Goal: Transaction & Acquisition: Purchase product/service

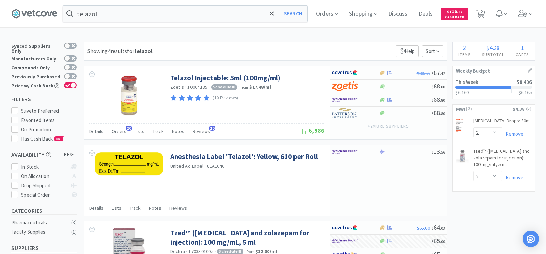
select select "2"
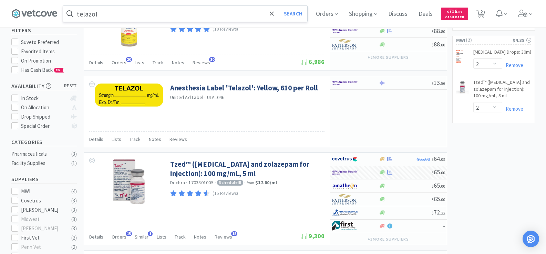
click at [108, 17] on input "telazol" at bounding box center [185, 14] width 244 height 16
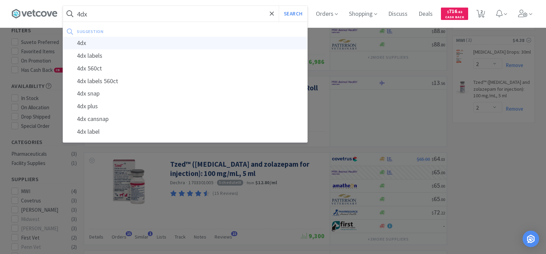
type input "4dx"
click at [112, 42] on div "4dx" at bounding box center [185, 43] width 244 height 13
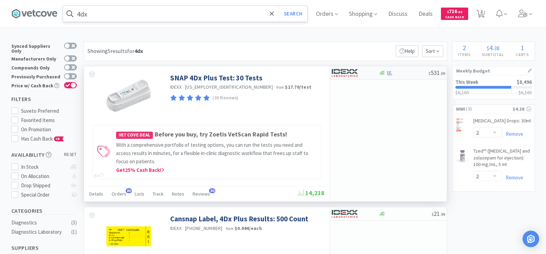
click at [386, 73] on div at bounding box center [389, 73] width 7 height 5
select select "1"
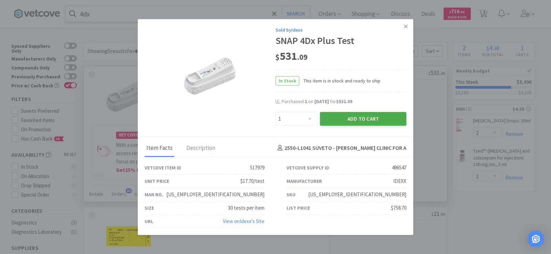
click at [375, 115] on button "Add to Cart" at bounding box center [363, 119] width 86 height 14
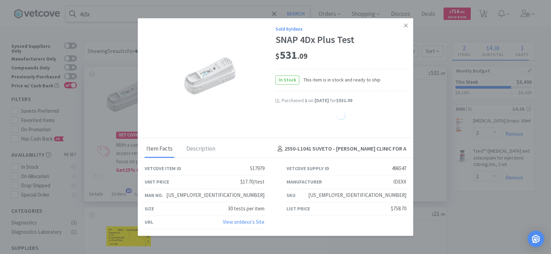
select select "1"
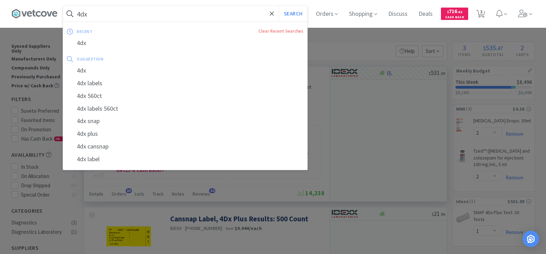
click at [112, 7] on input "4dx" at bounding box center [185, 14] width 244 height 16
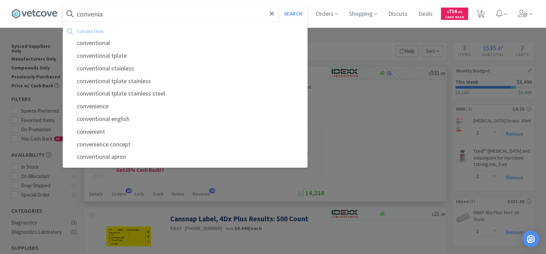
type input "convenia"
click at [278, 6] on button "Search" at bounding box center [292, 14] width 29 height 16
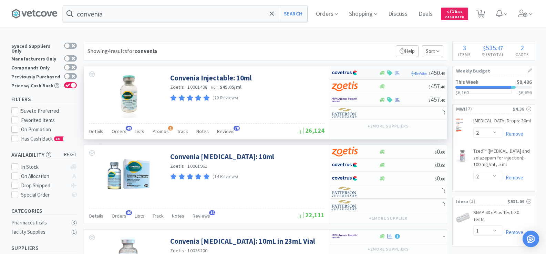
click at [393, 76] on div "$457.35 $ 450 . 49" at bounding box center [388, 72] width 117 height 13
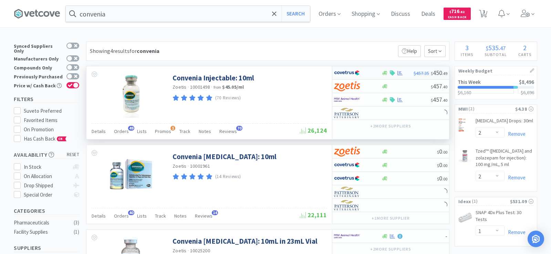
select select "1"
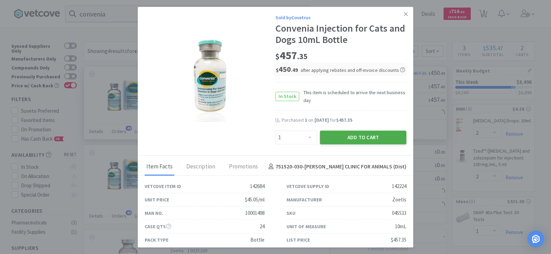
drag, startPoint x: 376, startPoint y: 136, endPoint x: 377, endPoint y: 130, distance: 5.9
click at [376, 135] on button "Add to Cart" at bounding box center [363, 138] width 86 height 14
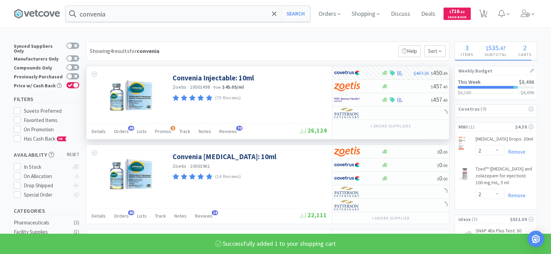
select select "1"
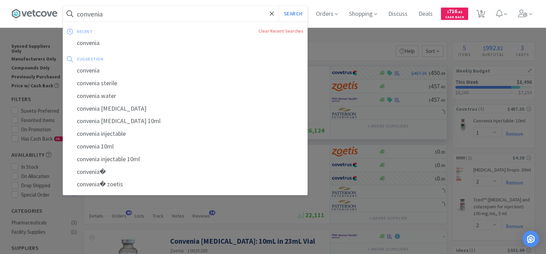
click at [123, 14] on input "convenia" at bounding box center [185, 14] width 244 height 16
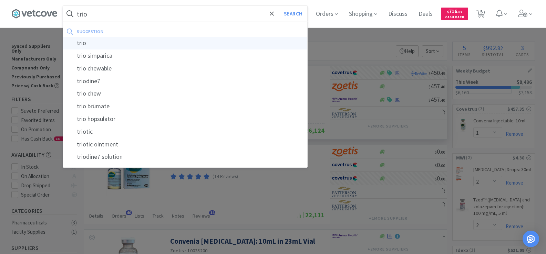
type input "trio"
click at [144, 46] on div "trio" at bounding box center [185, 43] width 244 height 13
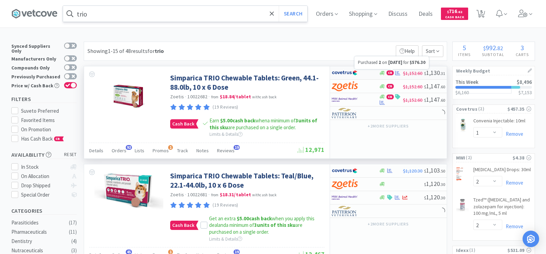
click at [395, 73] on icon at bounding box center [397, 73] width 5 height 5
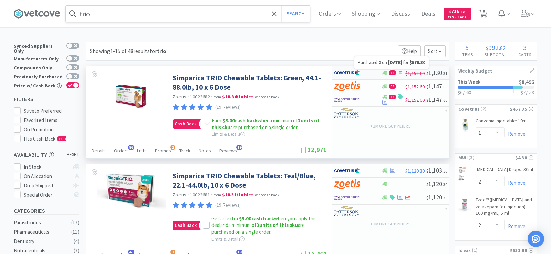
select select "2"
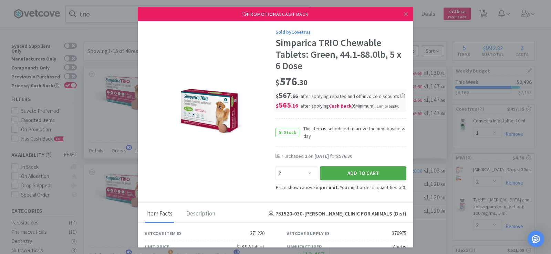
click at [328, 172] on button "Add to Cart" at bounding box center [363, 174] width 86 height 14
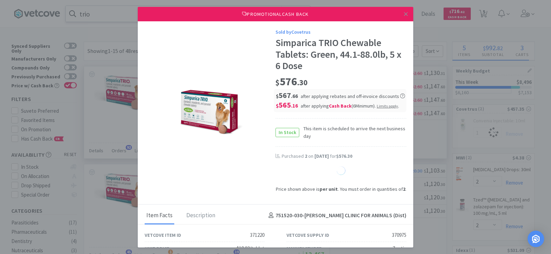
select select "2"
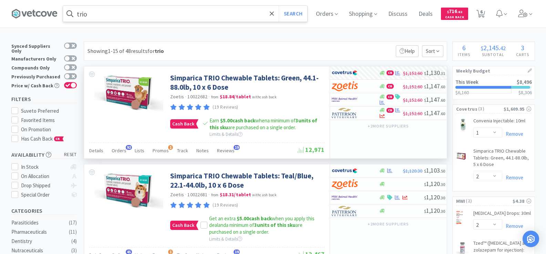
click at [103, 18] on input "trio" at bounding box center [185, 14] width 244 height 16
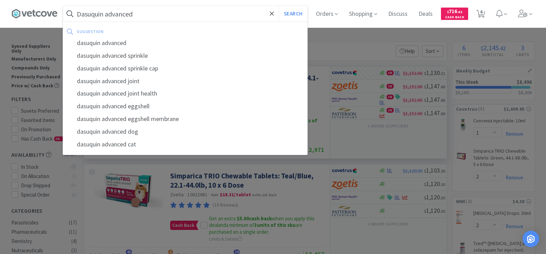
type input "Dasuquin advanced"
click at [278, 6] on button "Search" at bounding box center [292, 14] width 29 height 16
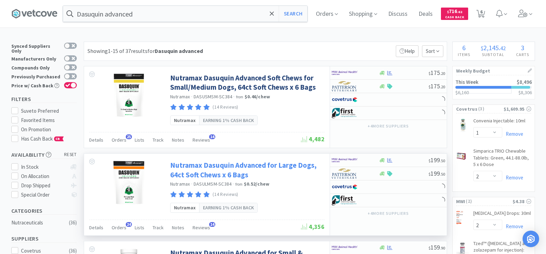
scroll to position [34, 0]
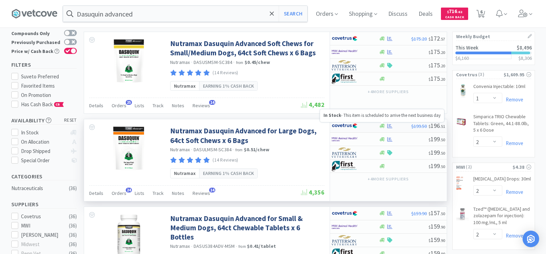
click at [384, 126] on icon at bounding box center [381, 126] width 5 height 4
select select "1"
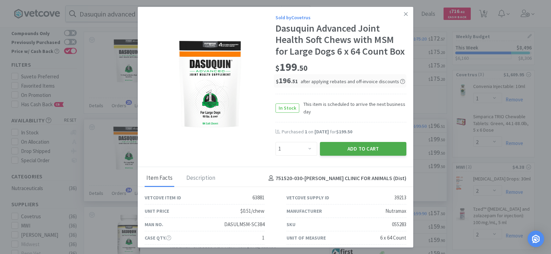
click at [361, 156] on button "Add to Cart" at bounding box center [363, 149] width 86 height 14
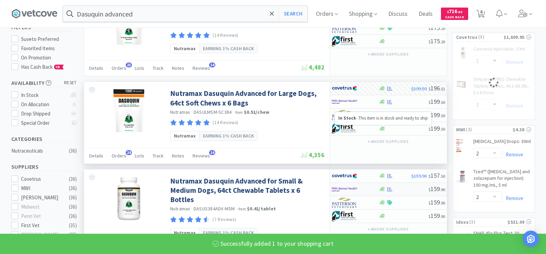
scroll to position [103, 0]
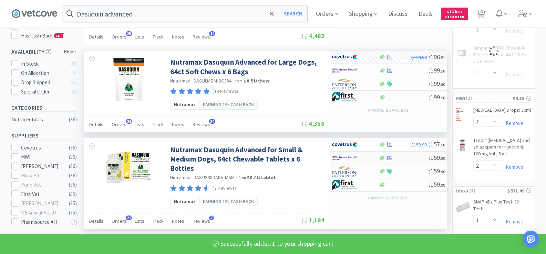
select select "1"
select select "2"
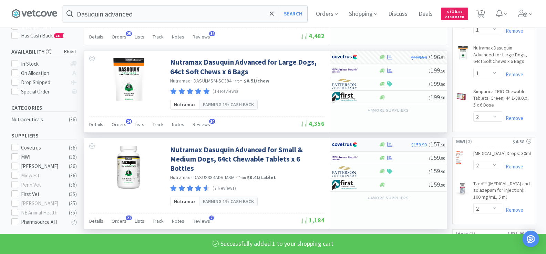
click at [390, 147] on div "$159.90 $ 157 . 50" at bounding box center [388, 144] width 117 height 13
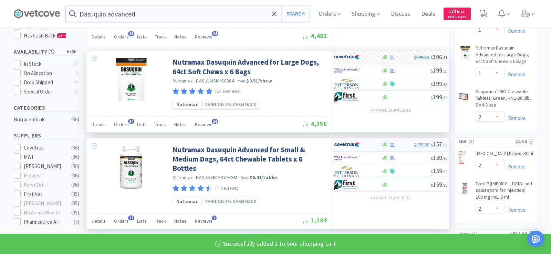
select select "1"
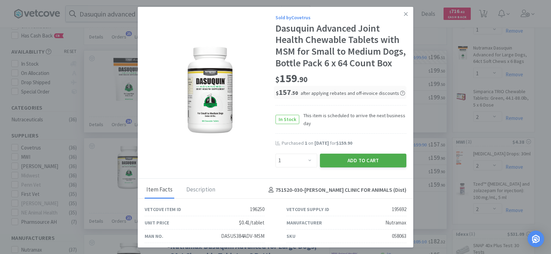
click at [373, 168] on button "Add to Cart" at bounding box center [363, 161] width 86 height 14
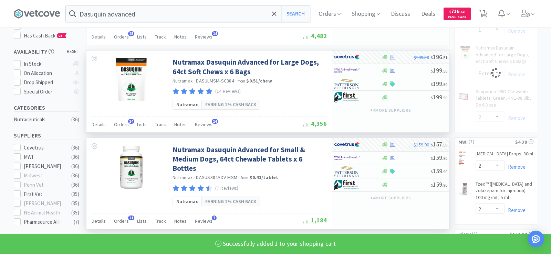
select select "1"
select select "2"
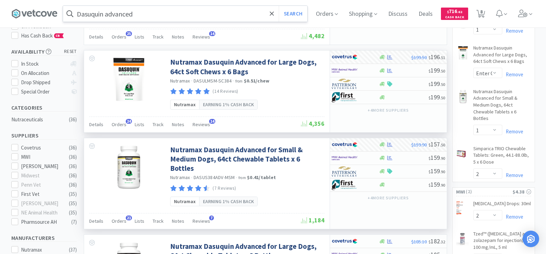
click at [152, 8] on input "Dasuquin advanced" at bounding box center [185, 14] width 244 height 16
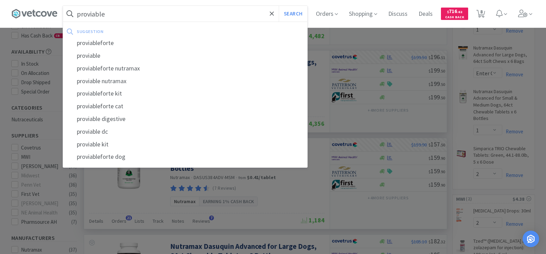
type input "proviable"
click at [278, 6] on button "Search" at bounding box center [292, 14] width 29 height 16
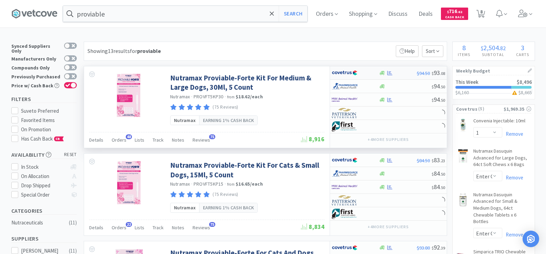
click at [385, 75] on div at bounding box center [398, 73] width 38 height 5
select select "1"
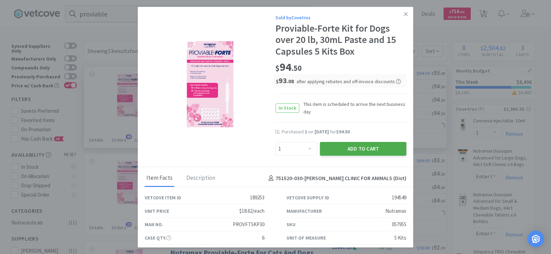
click at [340, 145] on button "Add to Cart" at bounding box center [363, 149] width 86 height 14
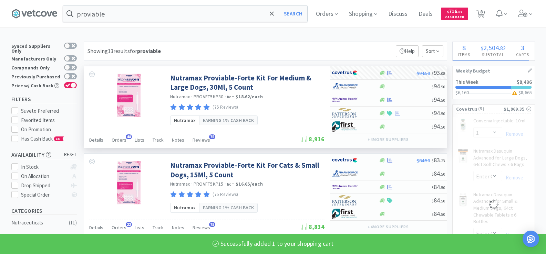
select select "1"
select select "2"
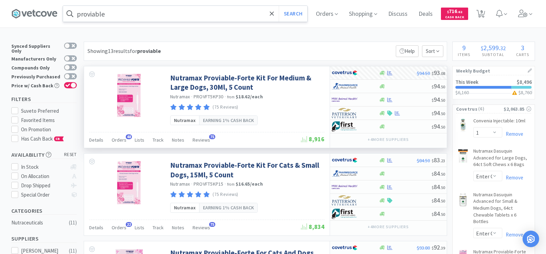
click at [138, 20] on input "proviable" at bounding box center [185, 14] width 244 height 16
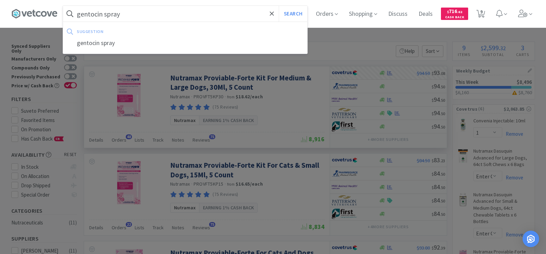
type input "gentocin spray"
click at [278, 6] on button "Search" at bounding box center [292, 14] width 29 height 16
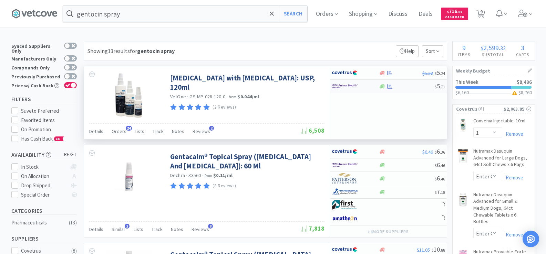
click at [388, 87] on icon at bounding box center [389, 86] width 5 height 5
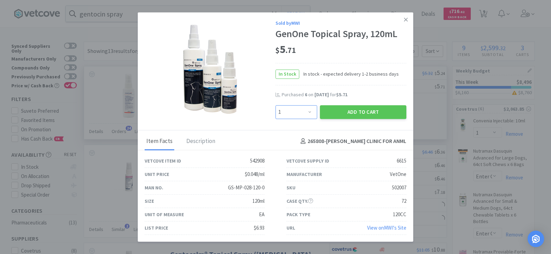
click at [309, 117] on select "Enter Quantity 1 2 3 4 5 6 7 8 9 10 11 12 13 14 15 16 17 18 19 20 Enter Quantity" at bounding box center [296, 112] width 42 height 14
select select "6"
click at [275, 105] on select "Enter Quantity 1 2 3 4 5 6 7 8 9 10 11 12 13 14 15 16 17 18 19 20 Enter Quantity" at bounding box center [296, 112] width 42 height 14
click at [368, 109] on button "Add to Cart" at bounding box center [363, 112] width 86 height 14
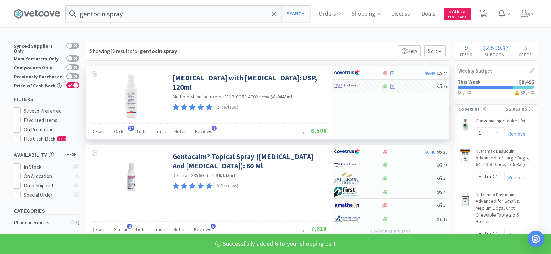
select select "6"
select select "2"
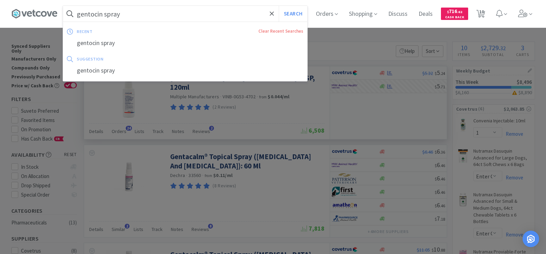
click at [128, 16] on input "gentocin spray" at bounding box center [185, 14] width 244 height 16
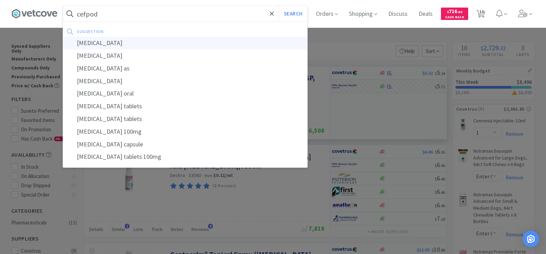
click at [135, 38] on div "[MEDICAL_DATA]" at bounding box center [185, 43] width 244 height 13
type input "[MEDICAL_DATA]"
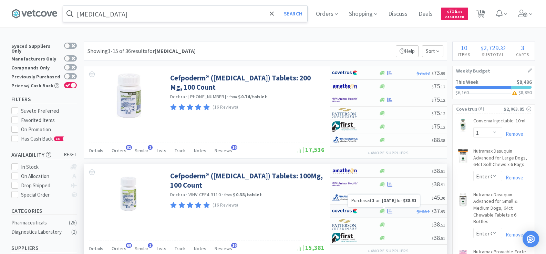
click at [388, 212] on icon at bounding box center [389, 211] width 5 height 5
select select "1"
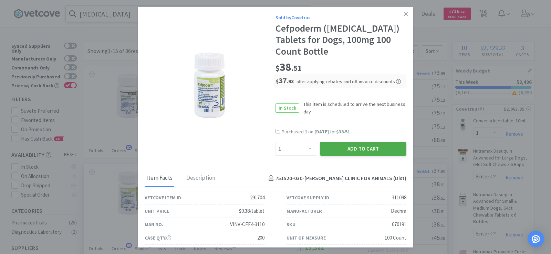
click at [339, 143] on button "Add to Cart" at bounding box center [363, 149] width 86 height 14
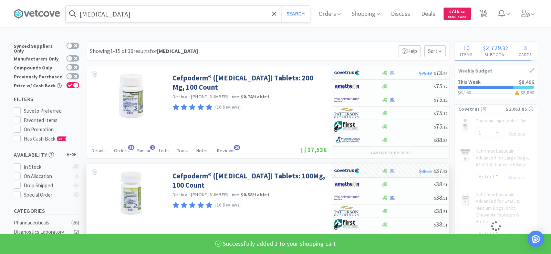
select select "1"
select select "2"
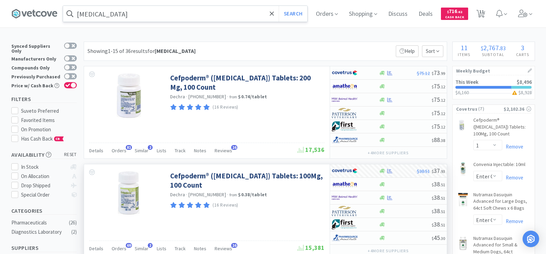
click at [129, 13] on input "[MEDICAL_DATA]" at bounding box center [185, 14] width 244 height 16
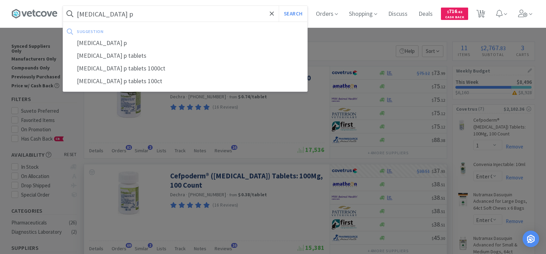
type input "[MEDICAL_DATA] p"
click at [278, 6] on button "Search" at bounding box center [292, 14] width 29 height 16
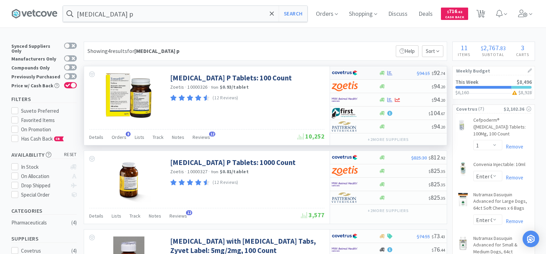
click at [387, 74] on div at bounding box center [389, 73] width 7 height 5
select select "1"
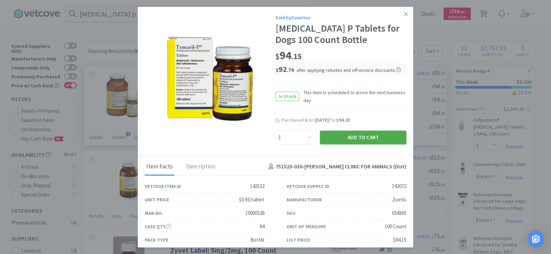
click at [358, 137] on button "Add to Cart" at bounding box center [363, 138] width 86 height 14
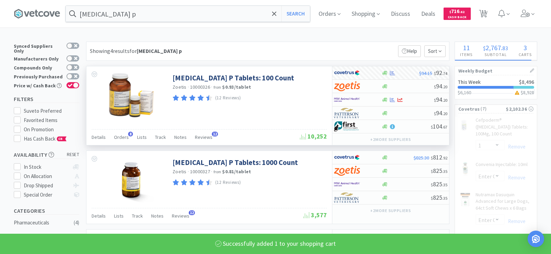
select select "1"
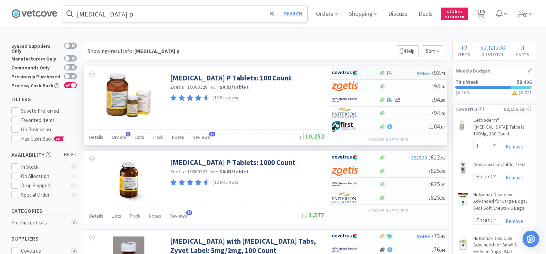
click at [118, 7] on input "[MEDICAL_DATA] p" at bounding box center [185, 14] width 244 height 16
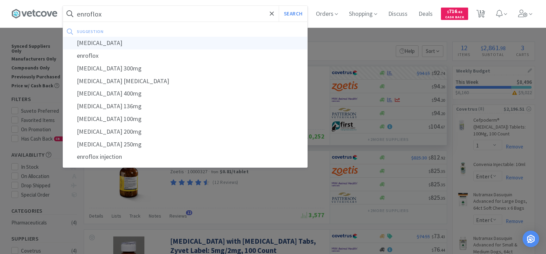
click at [138, 44] on div "[MEDICAL_DATA]" at bounding box center [185, 43] width 244 height 13
type input "[MEDICAL_DATA]"
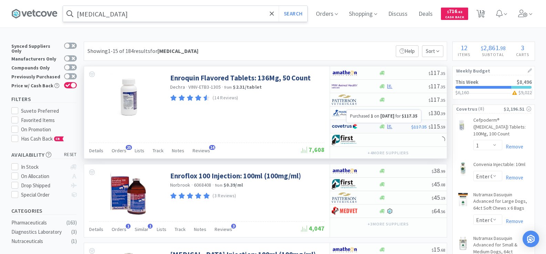
click at [390, 126] on icon at bounding box center [389, 126] width 5 height 4
select select "1"
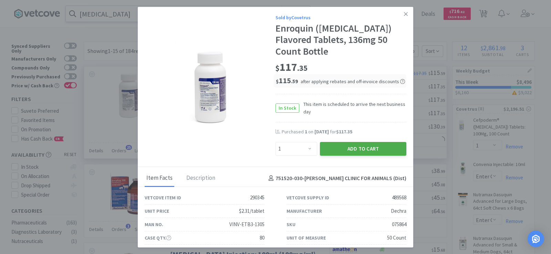
click at [348, 152] on button "Add to Cart" at bounding box center [363, 149] width 86 height 14
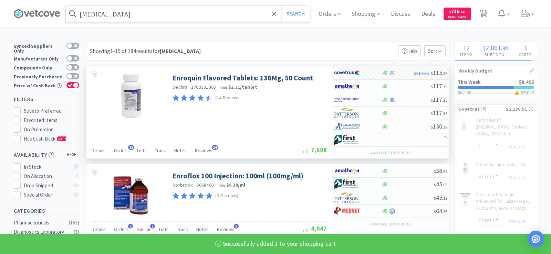
select select "2"
select select "1"
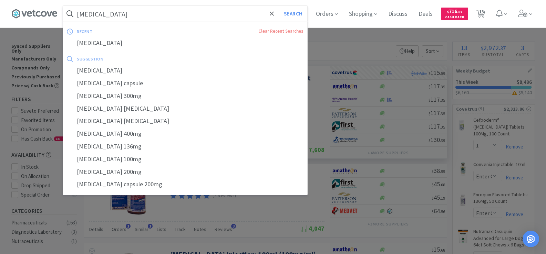
click at [126, 15] on input "[MEDICAL_DATA]" at bounding box center [185, 14] width 244 height 16
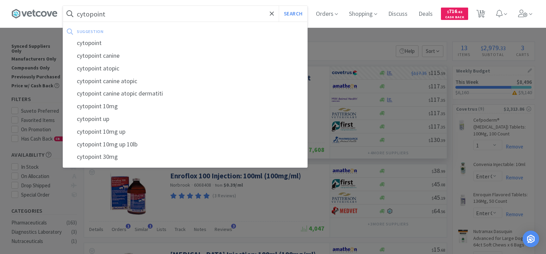
type input "cytopoint"
click at [278, 6] on button "Search" at bounding box center [292, 14] width 29 height 16
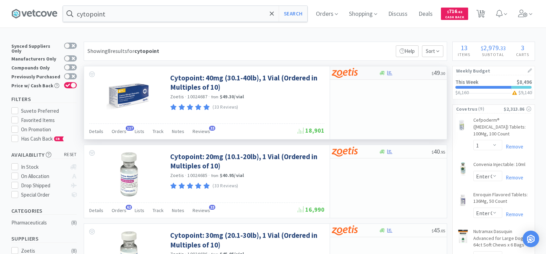
click at [380, 72] on icon at bounding box center [381, 73] width 5 height 4
select select "10"
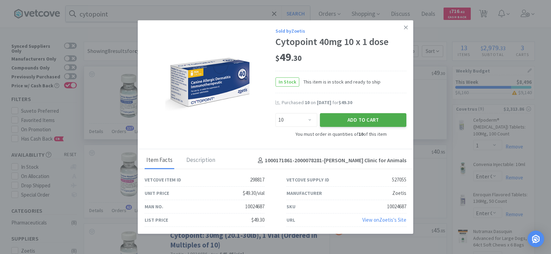
click at [382, 119] on button "Add to Cart" at bounding box center [363, 120] width 86 height 14
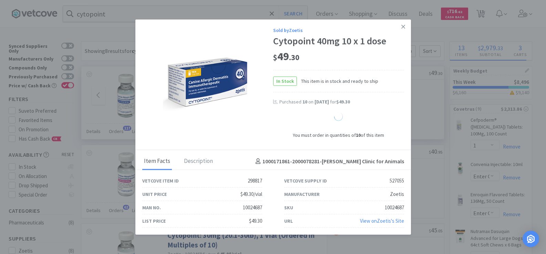
select select "10"
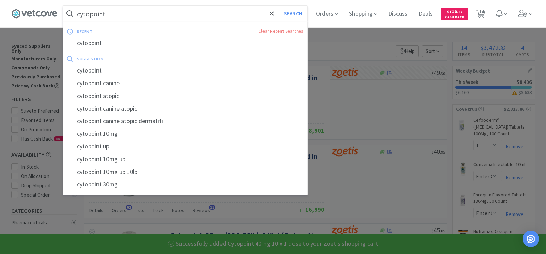
click at [166, 13] on input "cytopoint" at bounding box center [185, 14] width 244 height 16
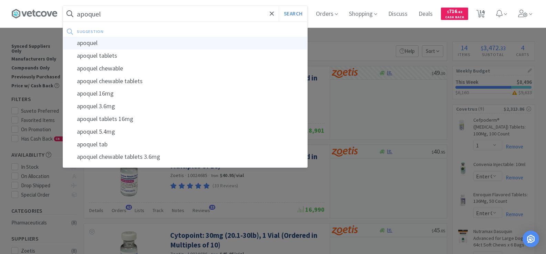
type input "apoquel"
click at [161, 44] on div "apoquel" at bounding box center [185, 43] width 244 height 13
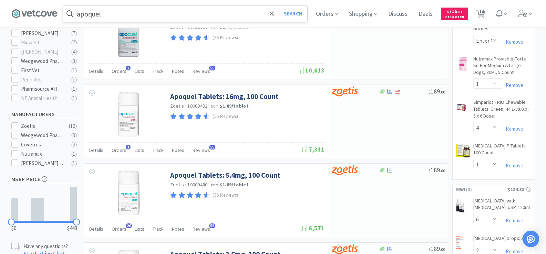
scroll to position [344, 0]
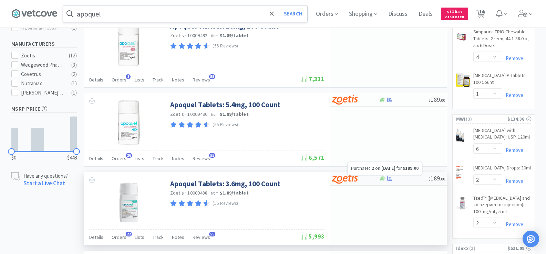
click at [389, 180] on icon at bounding box center [389, 179] width 5 height 4
select select "1"
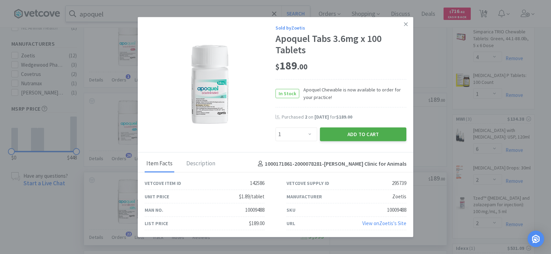
click at [355, 130] on button "Add to Cart" at bounding box center [363, 135] width 86 height 14
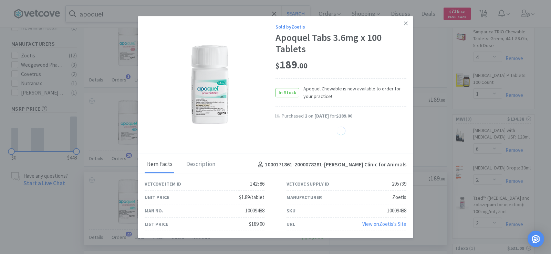
select select "1"
select select "10"
select select "1"
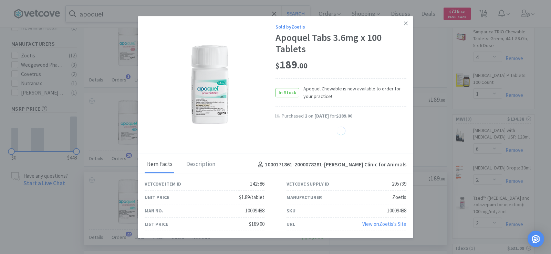
select select "1"
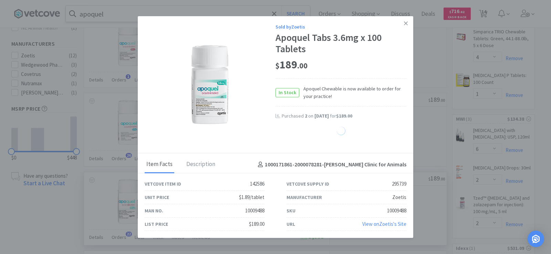
select select "1"
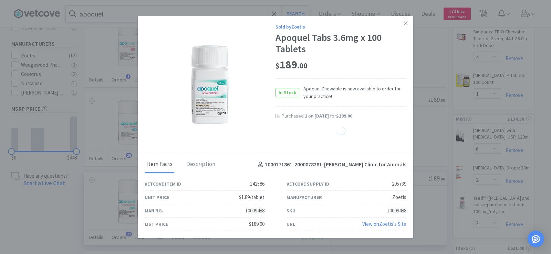
select select "1"
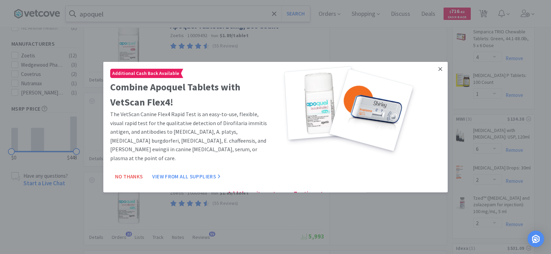
click at [438, 71] on icon at bounding box center [440, 69] width 4 height 6
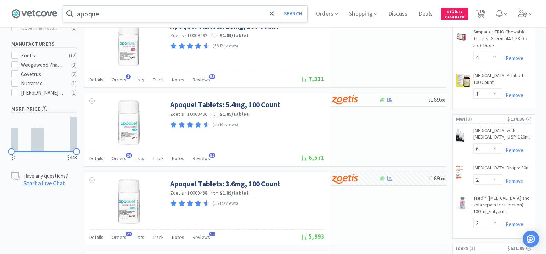
click at [131, 18] on input "apoquel" at bounding box center [185, 14] width 244 height 16
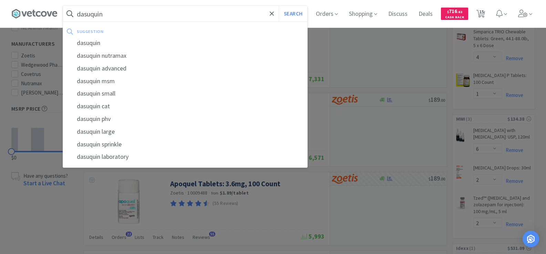
click at [278, 6] on button "Search" at bounding box center [292, 14] width 29 height 16
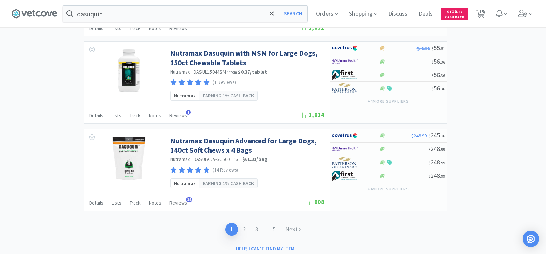
scroll to position [1203, 0]
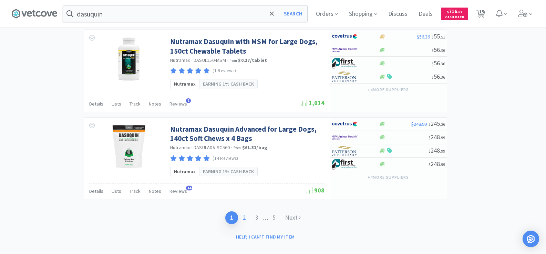
click at [246, 212] on link "2" at bounding box center [244, 218] width 12 height 13
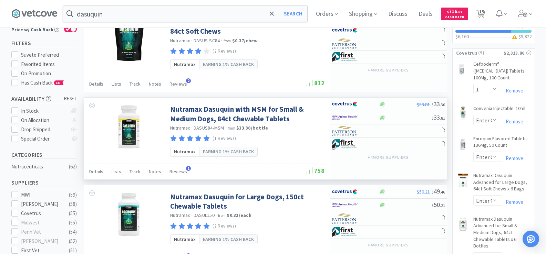
scroll to position [69, 0]
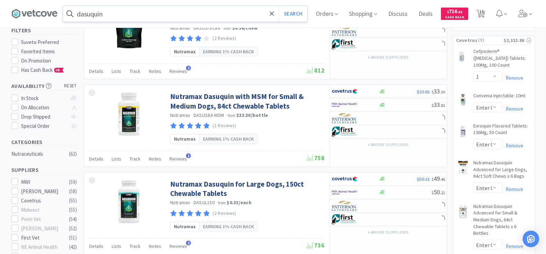
click at [126, 15] on input "dasuquin" at bounding box center [185, 14] width 244 height 16
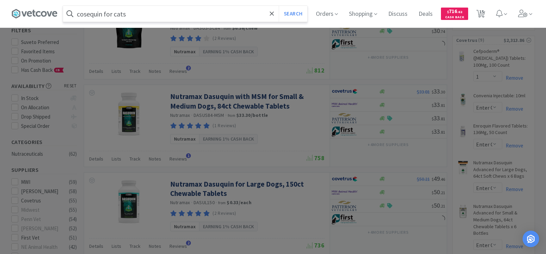
type input "cosequin for cats"
click at [278, 6] on button "Search" at bounding box center [292, 14] width 29 height 16
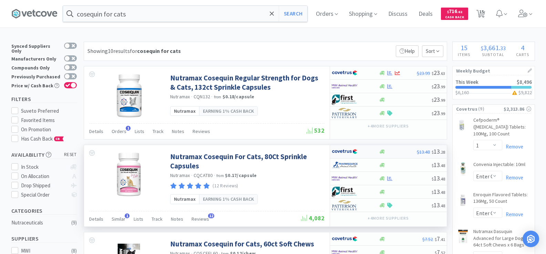
click at [386, 154] on div at bounding box center [398, 151] width 38 height 5
select select "1"
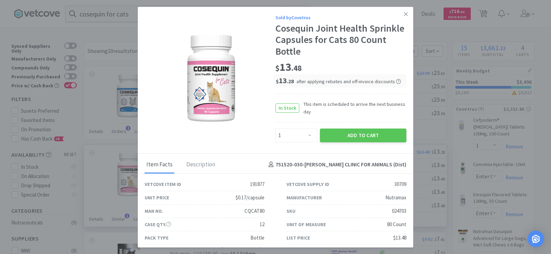
click at [361, 142] on div "Add to Cart" at bounding box center [362, 135] width 89 height 17
click at [363, 135] on button "Add to Cart" at bounding box center [363, 136] width 86 height 14
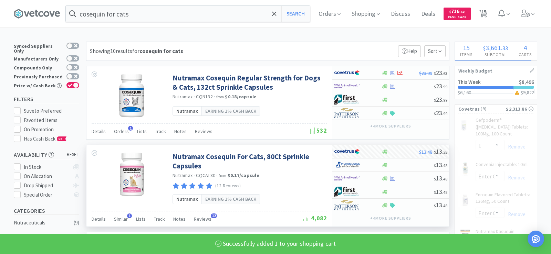
select select "2"
select select "1"
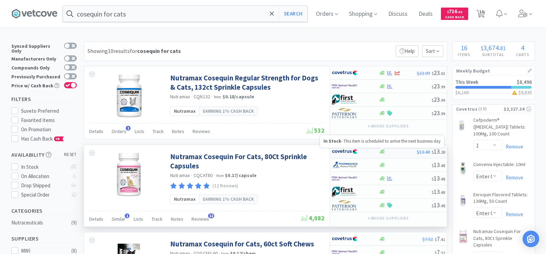
click at [382, 154] on icon at bounding box center [381, 151] width 5 height 5
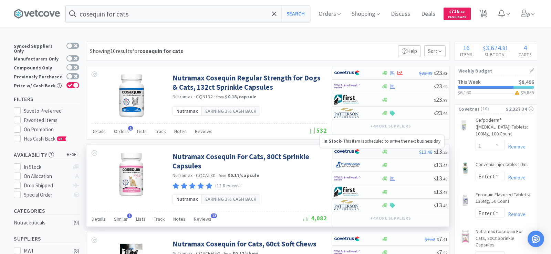
select select "1"
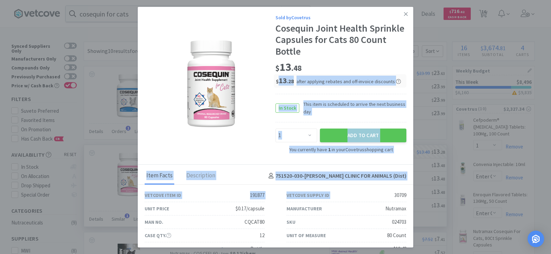
click at [413, 197] on div "Sold by Covetrus Cosequin Joint Health Sprinkle Capsules for Cats 80 Count Bott…" at bounding box center [275, 127] width 551 height 254
click at [388, 197] on div "Vetcove Supply ID 30709" at bounding box center [346, 195] width 120 height 13
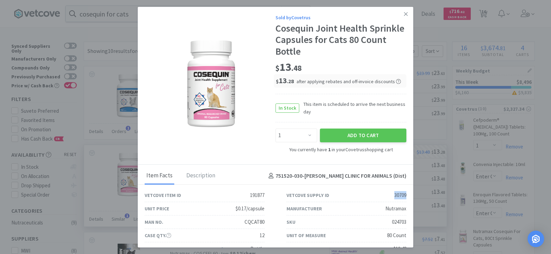
drag, startPoint x: 387, startPoint y: 196, endPoint x: 400, endPoint y: 196, distance: 12.4
click at [400, 196] on div "Vetcove Supply ID 30709" at bounding box center [346, 195] width 120 height 13
click at [404, 15] on icon at bounding box center [406, 14] width 4 height 4
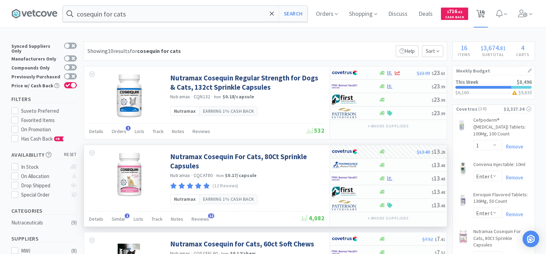
click at [484, 14] on span "16" at bounding box center [481, 12] width 5 height 28
select select "1"
select select "10"
select select "1"
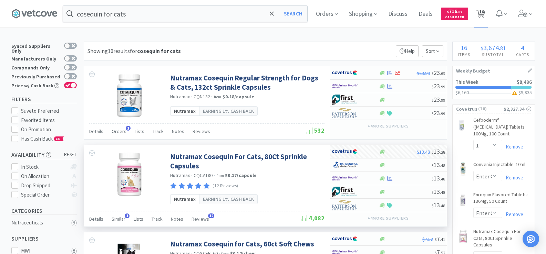
select select "1"
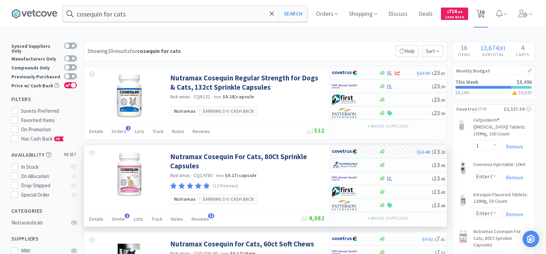
select select "1"
select select "2"
select select "1"
select select "6"
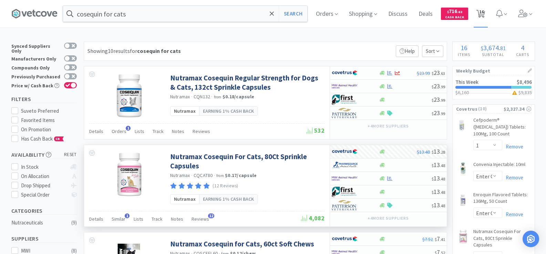
select select "2"
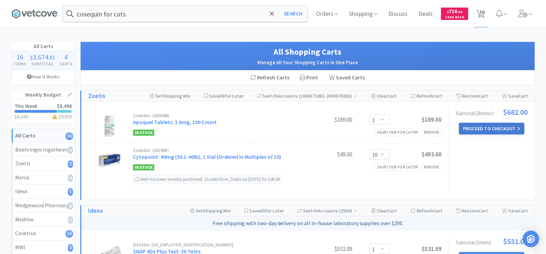
click at [491, 130] on button "Proceed to Checkout" at bounding box center [490, 129] width 65 height 12
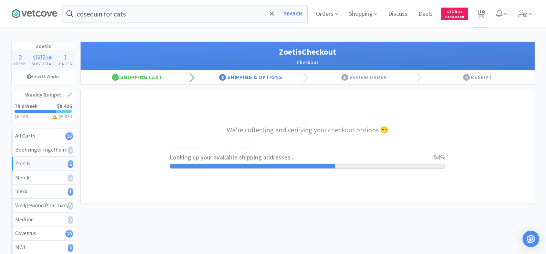
select select "invoice"
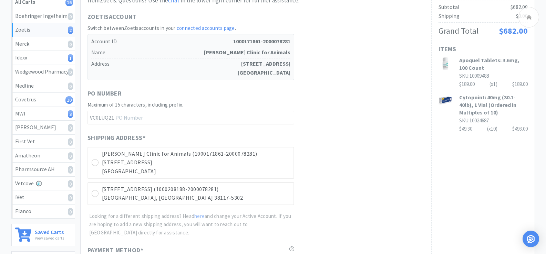
scroll to position [241, 0]
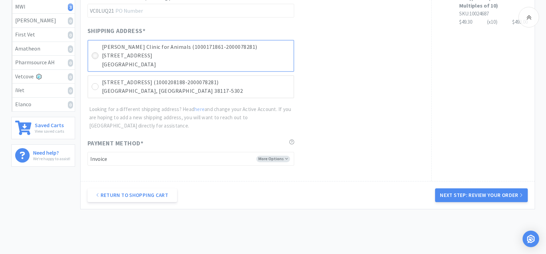
click at [97, 55] on div at bounding box center [95, 55] width 7 height 7
click at [478, 195] on button "Next Step: Review Your Order" at bounding box center [481, 196] width 92 height 14
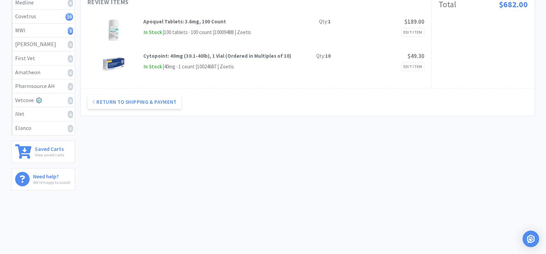
scroll to position [0, 0]
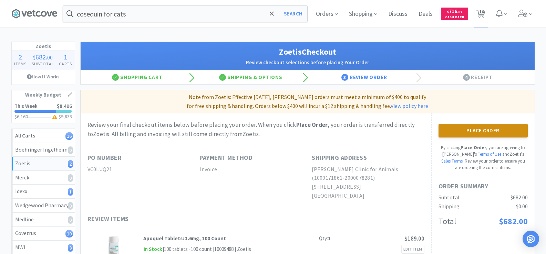
click at [465, 131] on button "Place Order" at bounding box center [482, 131] width 89 height 14
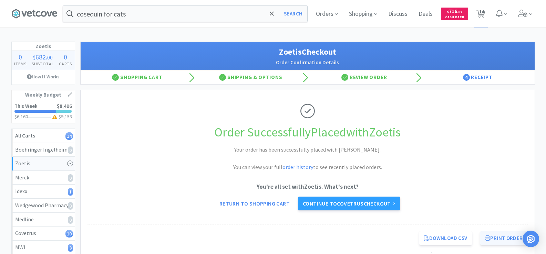
click at [494, 236] on button "Print Order" at bounding box center [503, 239] width 47 height 14
click at [373, 207] on link "Continue to Covetrus checkout" at bounding box center [349, 204] width 102 height 14
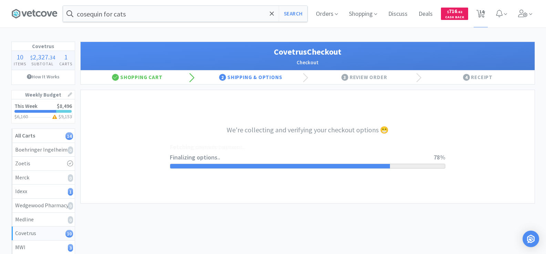
select select "ACCOUNT"
select select "cvt-standard-net"
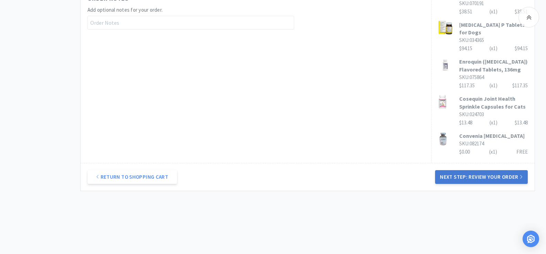
click at [477, 172] on button "Next Step: Review Your Order" at bounding box center [481, 177] width 92 height 14
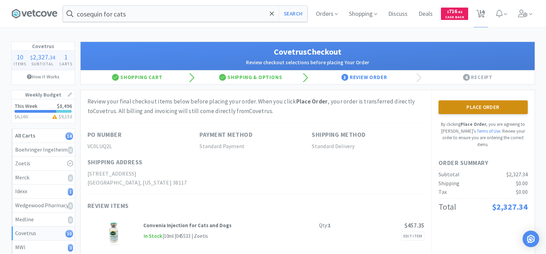
click at [509, 109] on button "Place Order" at bounding box center [482, 108] width 89 height 14
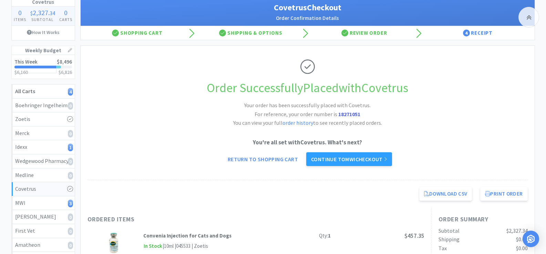
scroll to position [103, 0]
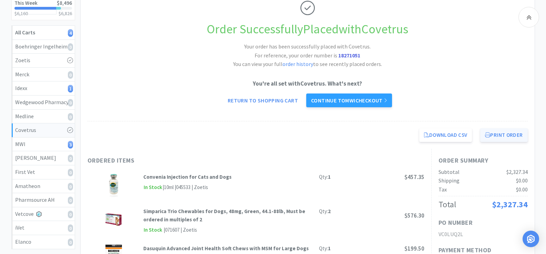
click at [507, 140] on button "Print Order" at bounding box center [503, 135] width 47 height 14
click at [379, 100] on link "Continue to MWI checkout" at bounding box center [349, 101] width 86 height 14
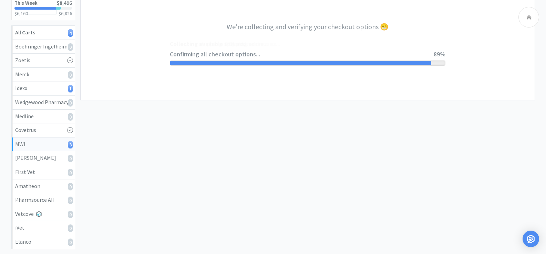
select select "STD_"
select select "RPS"
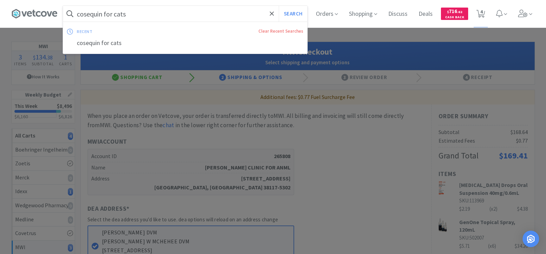
click at [127, 10] on input "cosequin for cats" at bounding box center [185, 14] width 244 height 16
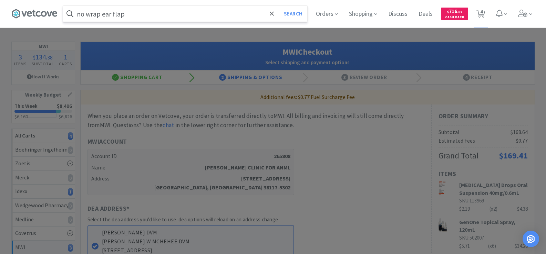
type input "no wrap ear flap"
click at [278, 6] on button "Search" at bounding box center [292, 14] width 29 height 16
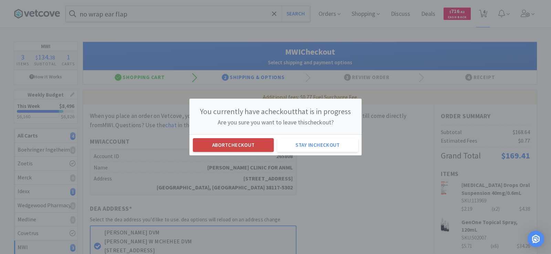
click at [247, 148] on button "Abort checkout" at bounding box center [233, 145] width 81 height 14
select select "6"
select select "2"
select select "1"
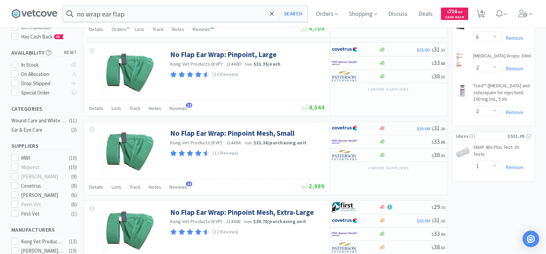
scroll to position [69, 0]
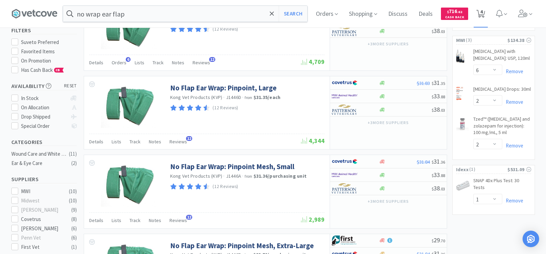
click at [482, 12] on span "4" at bounding box center [481, 12] width 2 height 28
select select "1"
select select "6"
select select "2"
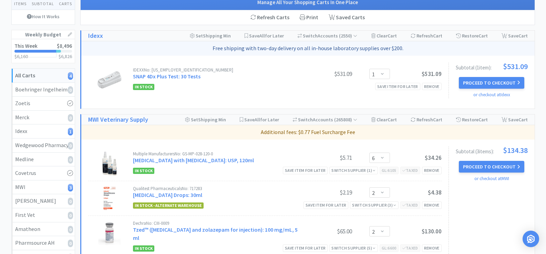
scroll to position [69, 0]
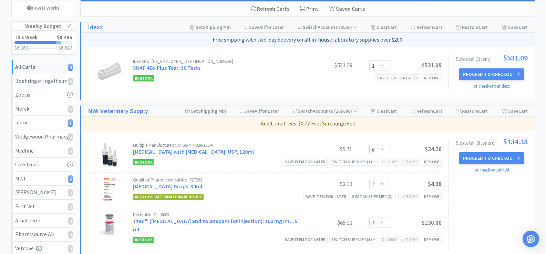
click at [498, 67] on div "Subtotal ( 1 item ): $531.09 Proceed to Checkout or checkout at Idexx" at bounding box center [487, 72] width 79 height 36
click at [498, 73] on button "Proceed to Checkout" at bounding box center [490, 74] width 65 height 12
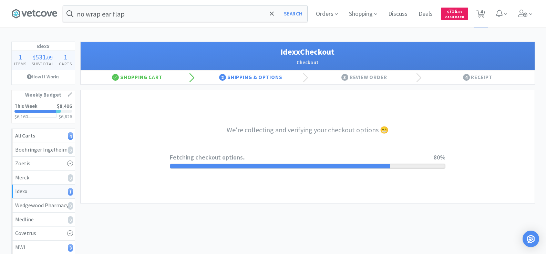
select select "904"
select select "003"
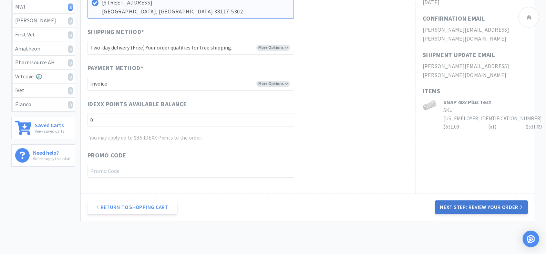
click at [499, 206] on button "Next Step: Review Your Order" at bounding box center [481, 208] width 92 height 14
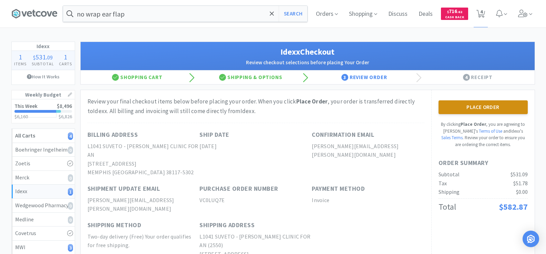
click at [490, 104] on button "Place Order" at bounding box center [482, 108] width 89 height 14
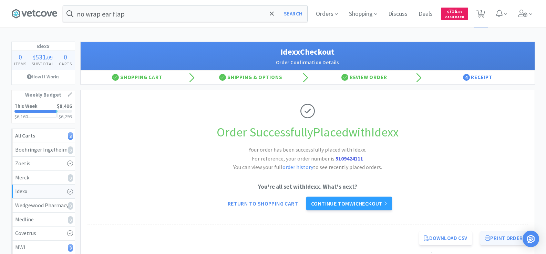
click at [504, 244] on button "Print Order" at bounding box center [503, 239] width 47 height 14
click at [299, 9] on button "Search" at bounding box center [292, 14] width 29 height 16
select select "6"
select select "2"
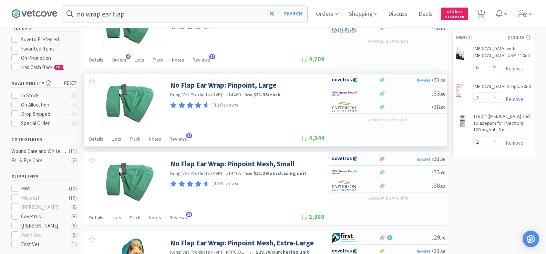
scroll to position [69, 0]
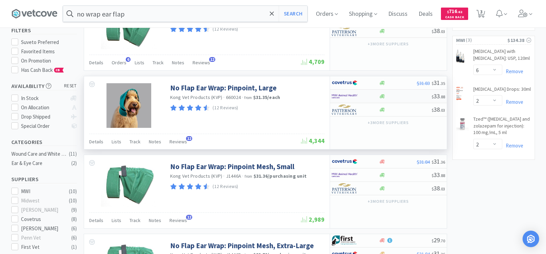
click at [355, 96] on img at bounding box center [344, 96] width 26 height 10
select select "1"
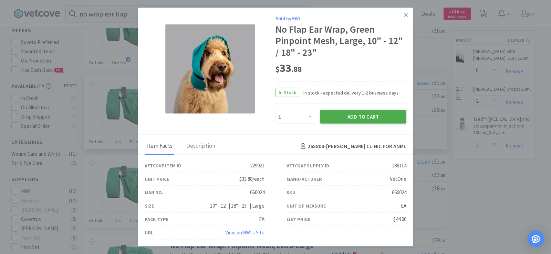
click at [372, 115] on button "Add to Cart" at bounding box center [363, 117] width 86 height 14
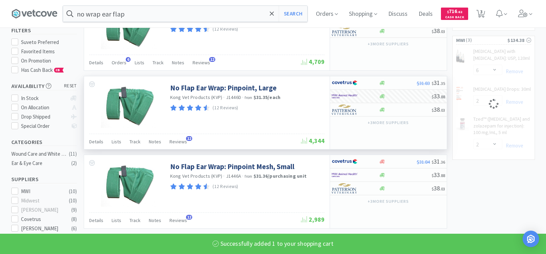
select select "1"
select select "2"
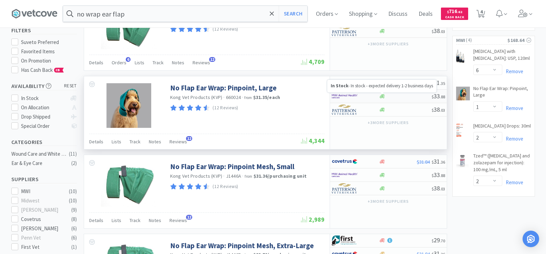
click at [383, 98] on icon at bounding box center [381, 96] width 5 height 4
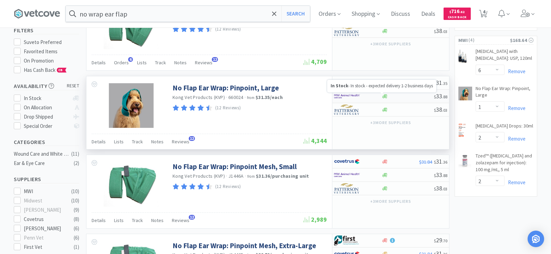
select select "1"
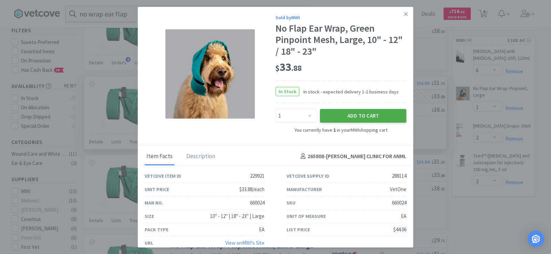
click at [380, 115] on button "Add to Cart" at bounding box center [363, 116] width 86 height 14
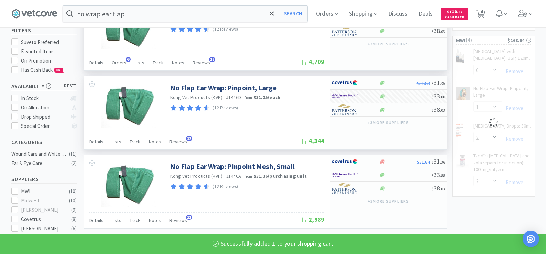
select select "2"
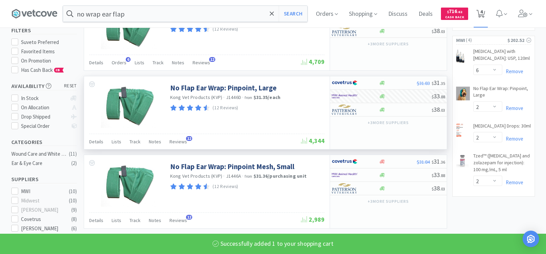
click at [482, 14] on span "4" at bounding box center [481, 12] width 2 height 28
select select "6"
select select "2"
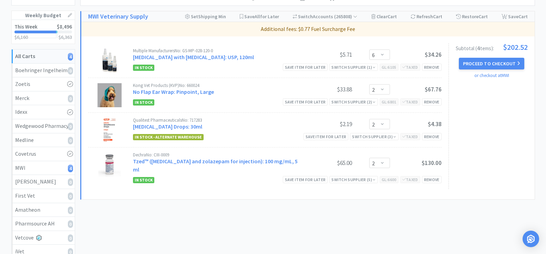
scroll to position [103, 0]
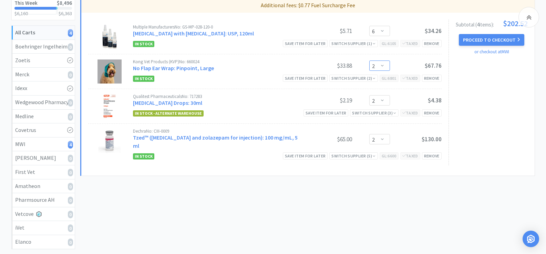
click at [384, 68] on select "Enter Quantity 1 2 3 4 5 6 7 8 9 10 11 12 13 14 15 16 17 18 19 20 Enter Quantity" at bounding box center [379, 66] width 21 height 10
click at [369, 61] on select "Enter Quantity 1 2 3 4 5 6 7 8 9 10 11 12 13 14 15 16 17 18 19 20 Enter Quantity" at bounding box center [379, 66] width 21 height 10
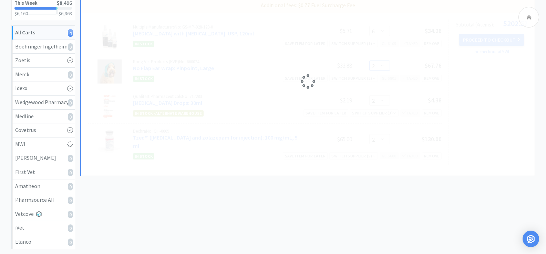
select select "1"
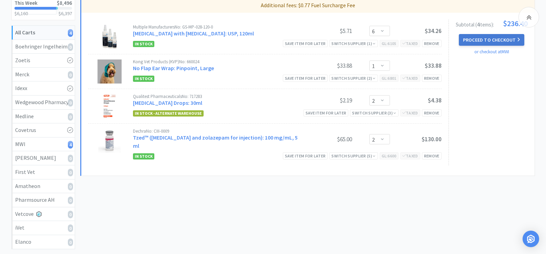
click at [488, 38] on button "Proceed to Checkout" at bounding box center [490, 40] width 65 height 12
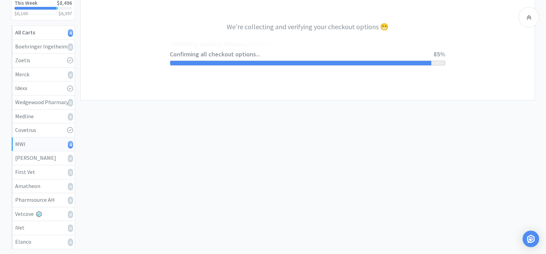
select select "STD_"
select select "RPS"
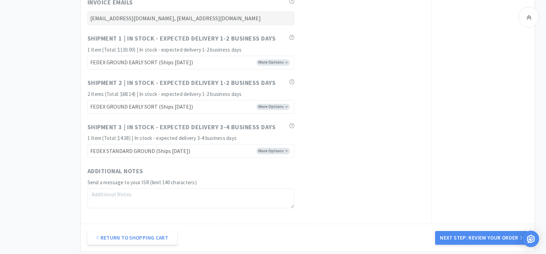
scroll to position [550, 0]
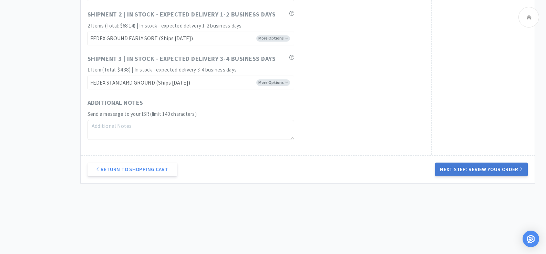
click at [481, 166] on button "Next Step: Review Your Order" at bounding box center [481, 170] width 92 height 14
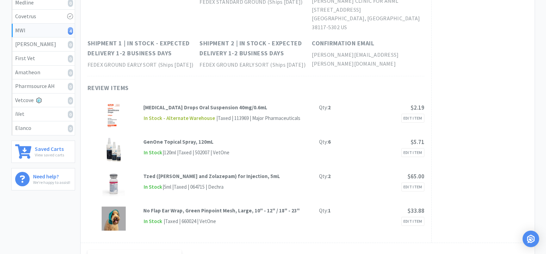
scroll to position [0, 0]
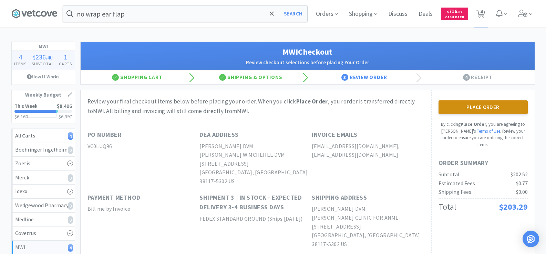
click at [472, 111] on button "Place Order" at bounding box center [482, 108] width 89 height 14
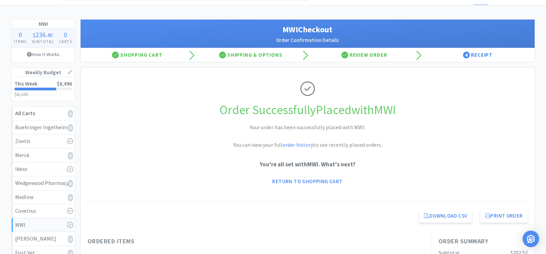
scroll to position [34, 0]
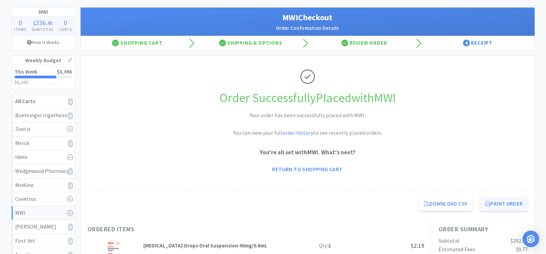
click at [494, 209] on button "Print Order" at bounding box center [503, 204] width 47 height 14
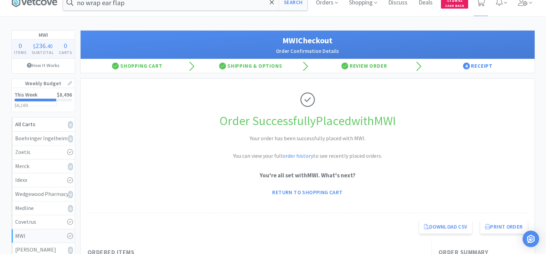
scroll to position [0, 0]
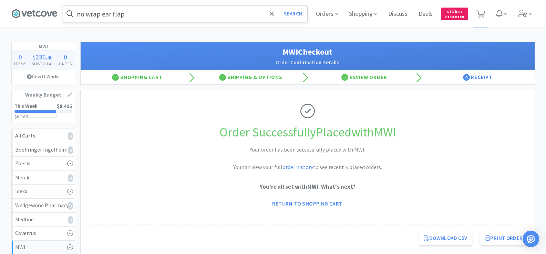
click at [152, 18] on input "no wrap ear flap" at bounding box center [185, 14] width 244 height 16
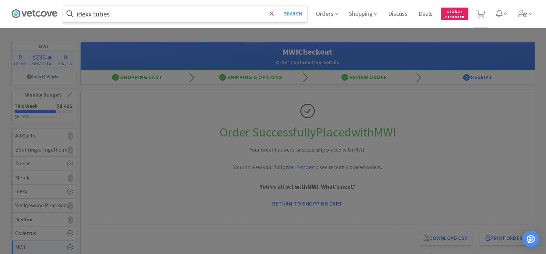
type input "idexx tubes"
click at [278, 6] on button "Search" at bounding box center [292, 14] width 29 height 16
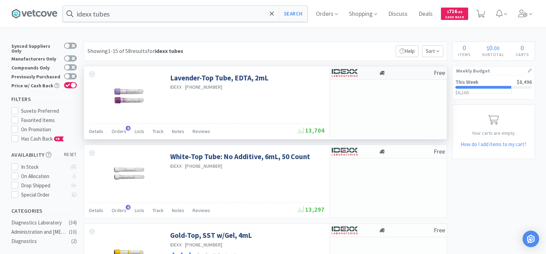
click at [351, 72] on img at bounding box center [344, 73] width 26 height 10
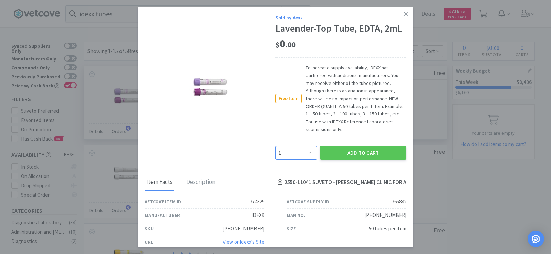
click at [305, 154] on select "Enter Quantity 1 2 3 4 5 6 7 8 9 10 11 12 13 14 15 16 17 18 19 20 Enter Quantity" at bounding box center [296, 153] width 42 height 14
select select "4"
click at [275, 146] on select "Enter Quantity 1 2 3 4 5 6 7 8 9 10 11 12 13 14 15 16 17 18 19 20 Enter Quantity" at bounding box center [296, 153] width 42 height 14
click at [359, 150] on button "Add to Cart" at bounding box center [363, 153] width 86 height 14
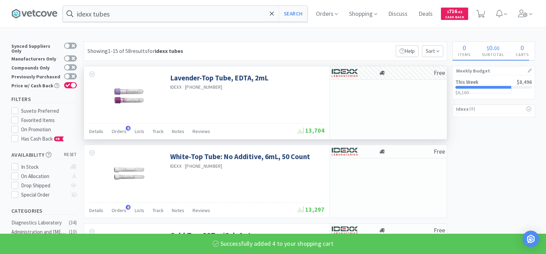
select select "4"
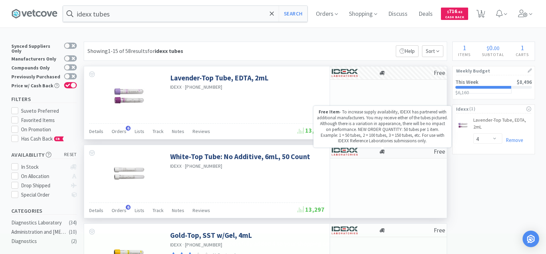
click at [383, 151] on icon at bounding box center [381, 152] width 5 height 4
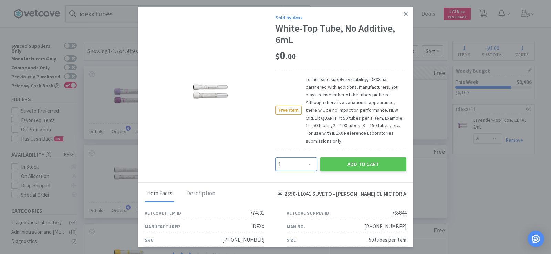
click at [300, 168] on select "Enter Quantity 1 2 3 4 5 6 7 8 9 10 11 12 13 14 15 16 17 18 19 20 Enter Quantity" at bounding box center [296, 165] width 42 height 14
select select "4"
click at [275, 158] on select "Enter Quantity 1 2 3 4 5 6 7 8 9 10 11 12 13 14 15 16 17 18 19 20 Enter Quantity" at bounding box center [296, 165] width 42 height 14
click at [349, 162] on button "Add to Cart" at bounding box center [363, 165] width 86 height 14
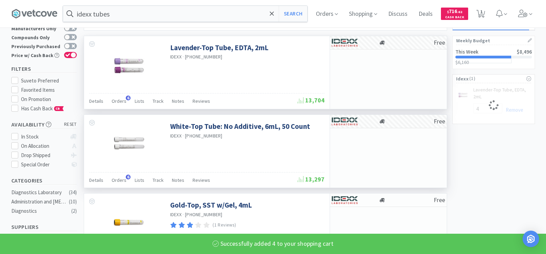
select select "4"
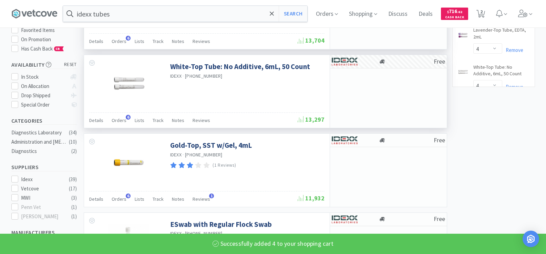
scroll to position [103, 0]
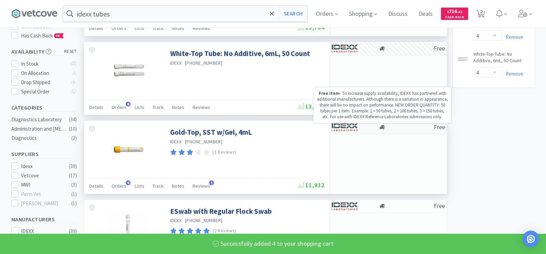
click at [387, 123] on div "Free Item - To increase supply availability, IDEXX has partnered with additiona…" at bounding box center [382, 105] width 138 height 36
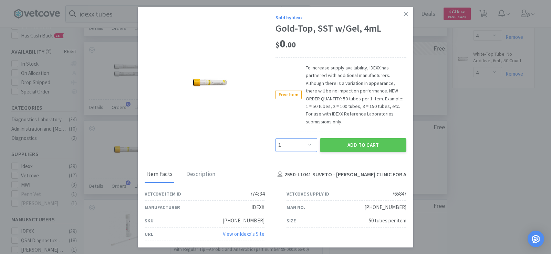
click at [296, 148] on select "Enter Quantity 1 2 3 4 5 6 7 8 9 10 11 12 13 14 15 16 17 18 19 20 Enter Quantity" at bounding box center [296, 145] width 42 height 14
select select "6"
click at [275, 138] on select "Enter Quantity 1 2 3 4 5 6 7 8 9 10 11 12 13 14 15 16 17 18 19 20 Enter Quantity" at bounding box center [296, 145] width 42 height 14
click at [362, 144] on button "Add to Cart" at bounding box center [363, 145] width 86 height 14
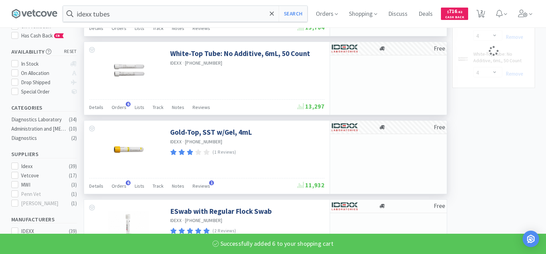
select select "6"
select select "4"
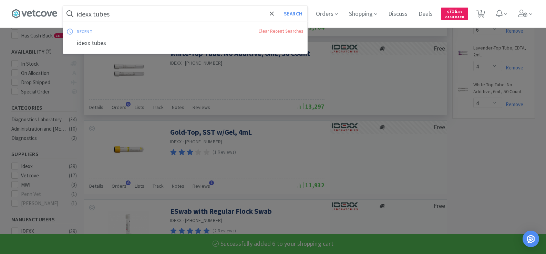
click at [153, 16] on input "idexx tubes" at bounding box center [185, 14] width 244 height 16
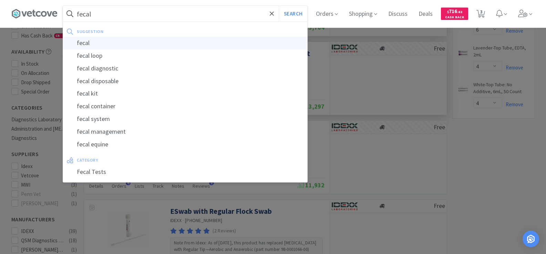
type input "fecal"
click at [130, 44] on div "fecal" at bounding box center [185, 43] width 244 height 13
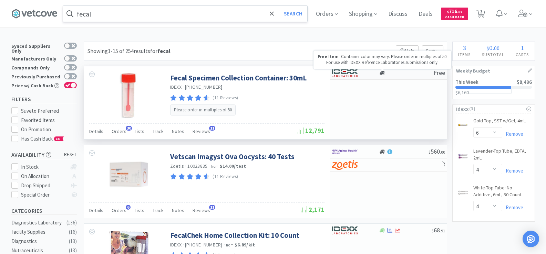
click at [382, 75] on icon at bounding box center [381, 73] width 5 height 5
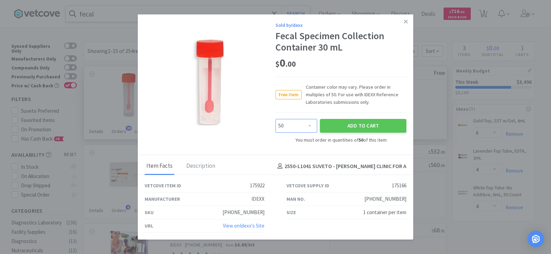
click at [304, 126] on select "Enter Quantity 50 100 150 200 250 300 350 400 450 500 550 600 650 700 750 800 8…" at bounding box center [296, 126] width 42 height 14
select select "100"
click at [275, 119] on select "Enter Quantity 50 100 150 200 250 300 350 400 450 500 550 600 650 700 750 800 8…" at bounding box center [296, 126] width 42 height 14
click at [354, 125] on button "Add to Cart" at bounding box center [363, 126] width 86 height 14
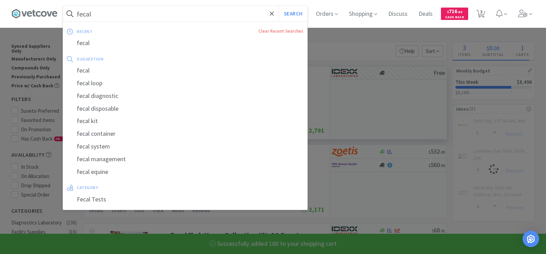
click at [115, 15] on input "fecal" at bounding box center [185, 14] width 244 height 16
select select "6"
select select "100"
select select "4"
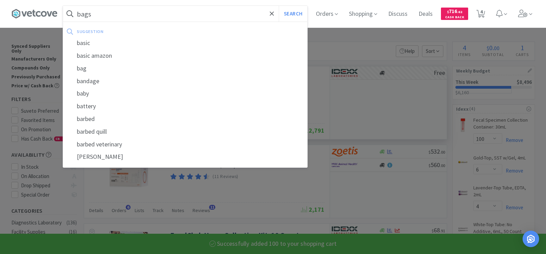
click at [278, 6] on button "Search" at bounding box center [292, 14] width 29 height 16
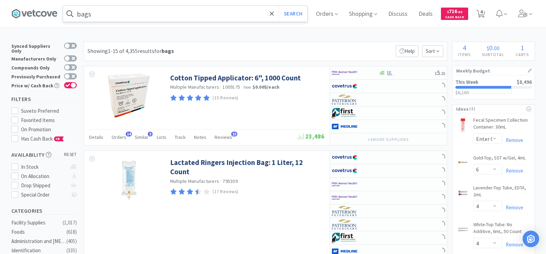
click at [115, 15] on input "bags" at bounding box center [185, 14] width 244 height 16
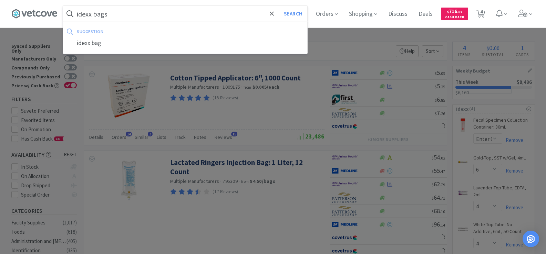
type input "idexx bags"
click at [278, 6] on button "Search" at bounding box center [292, 14] width 29 height 16
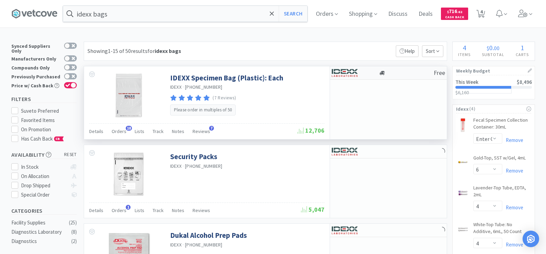
click at [385, 74] on div at bounding box center [382, 73] width 7 height 5
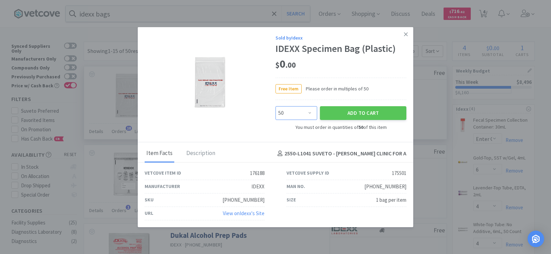
click at [314, 113] on select "Enter Quantity 50 100 150 200 250 300 350 400 450 500 550 600 650 700 750 800 8…" at bounding box center [296, 113] width 42 height 14
select select "200"
click at [275, 106] on select "Enter Quantity 50 100 150 200 250 300 350 400 450 500 550 600 650 700 750 800 8…" at bounding box center [296, 113] width 42 height 14
click at [347, 116] on button "Add to Cart" at bounding box center [363, 113] width 86 height 14
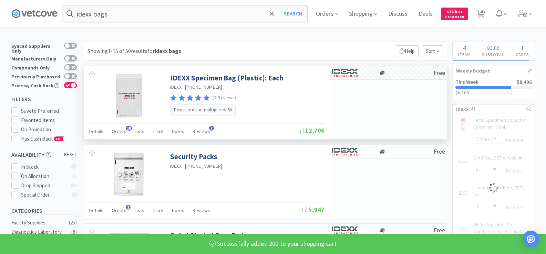
select select "200"
select select "4"
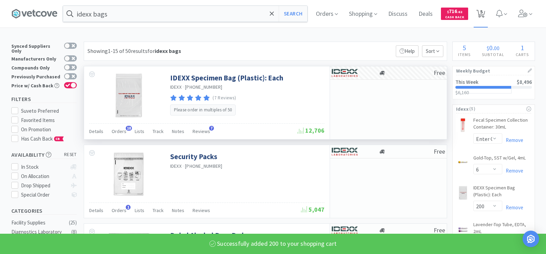
click at [482, 13] on span "5" at bounding box center [481, 12] width 2 height 28
select select "100"
select select "6"
select select "200"
select select "4"
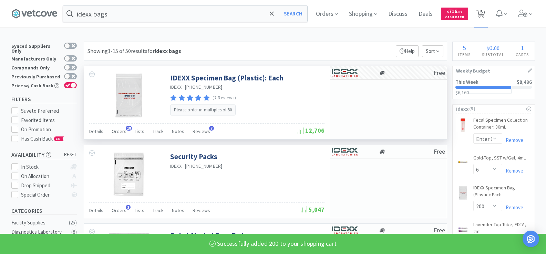
select select "4"
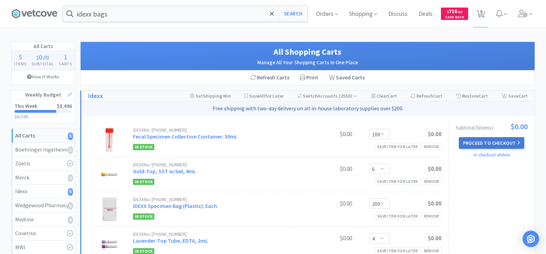
click at [498, 139] on button "Proceed to Checkout" at bounding box center [490, 143] width 65 height 12
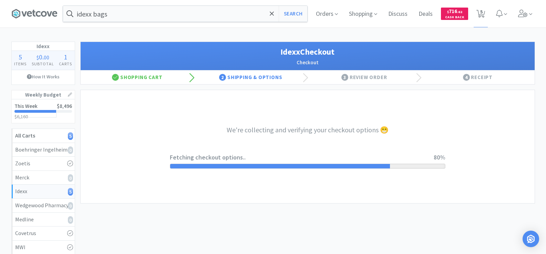
select select "900"
select select "003"
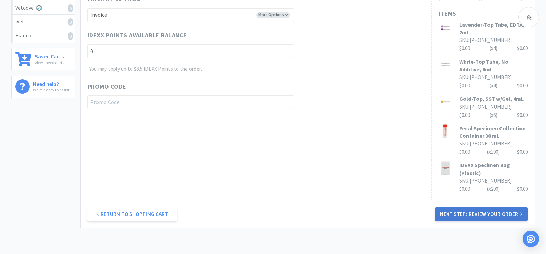
click at [502, 208] on button "Next Step: Review Your Order" at bounding box center [481, 215] width 92 height 14
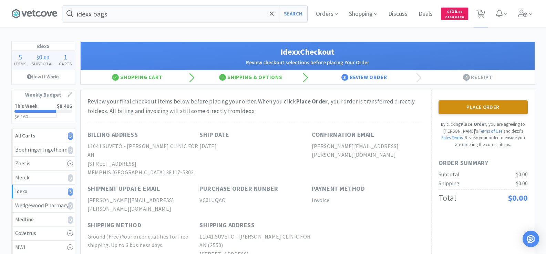
click at [480, 105] on button "Place Order" at bounding box center [482, 108] width 89 height 14
